Goal: Information Seeking & Learning: Learn about a topic

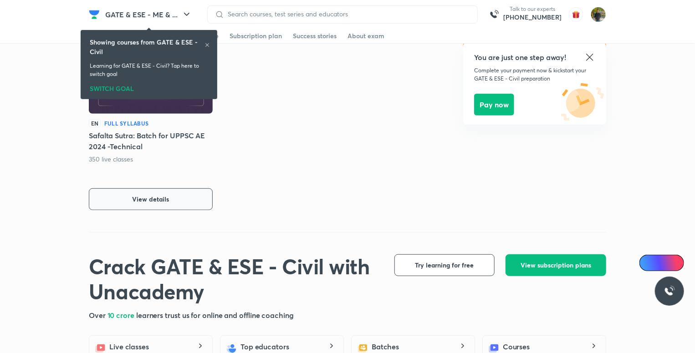
click at [177, 198] on button "View details" at bounding box center [151, 199] width 124 height 22
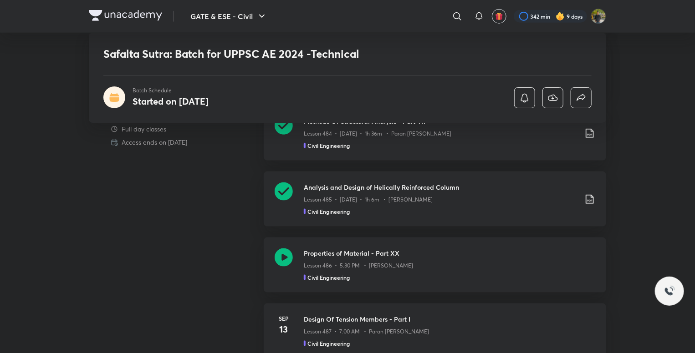
scroll to position [502, 0]
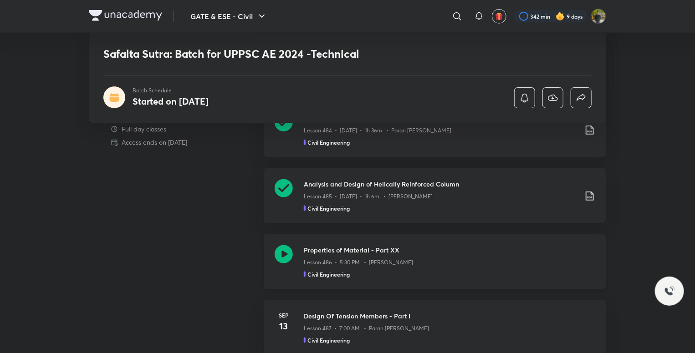
drag, startPoint x: 0, startPoint y: 0, endPoint x: 513, endPoint y: 269, distance: 579.4
click at [513, 269] on div "Properties of Material - Part XX Lesson 486 • 5:30 PM • Apoorv Patodi Civil Eng…" at bounding box center [449, 261] width 291 height 33
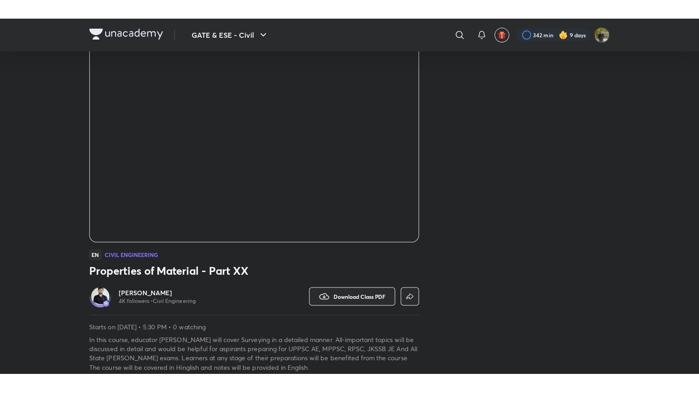
scroll to position [58, 0]
